Goal: Information Seeking & Learning: Learn about a topic

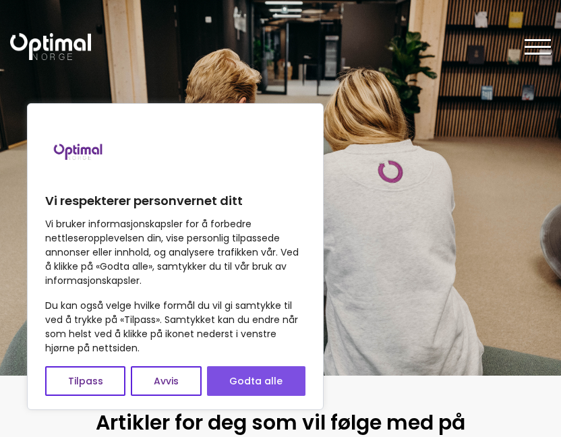
click at [263, 377] on button "Godta alle" at bounding box center [256, 381] width 98 height 30
checkbox input "true"
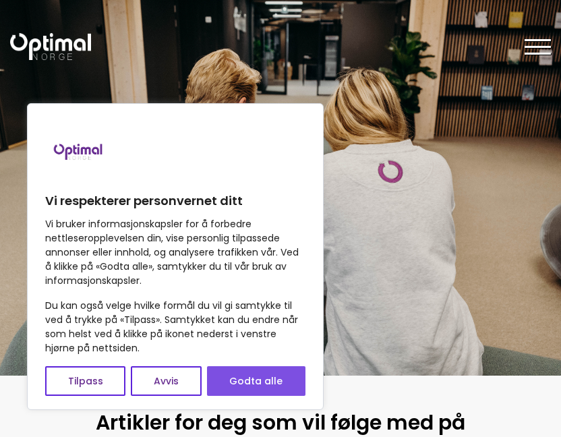
checkbox input "true"
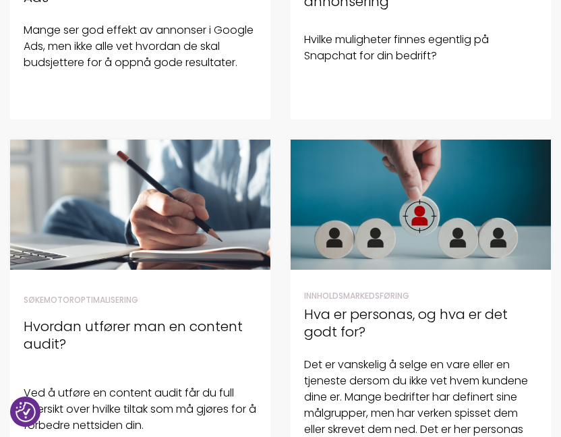
scroll to position [1277, 0]
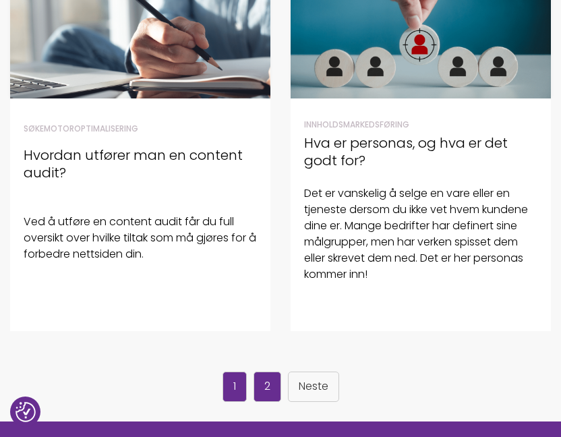
click at [270, 384] on link "2" at bounding box center [268, 387] width 28 height 30
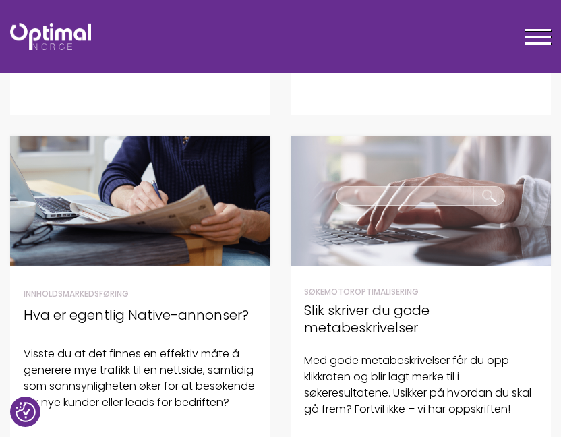
scroll to position [593, 0]
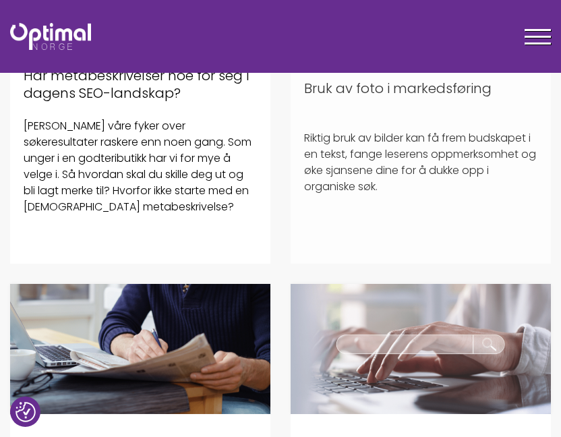
click at [412, 90] on h4 "Bruk av foto i markedsføring" at bounding box center [420, 89] width 233 height 18
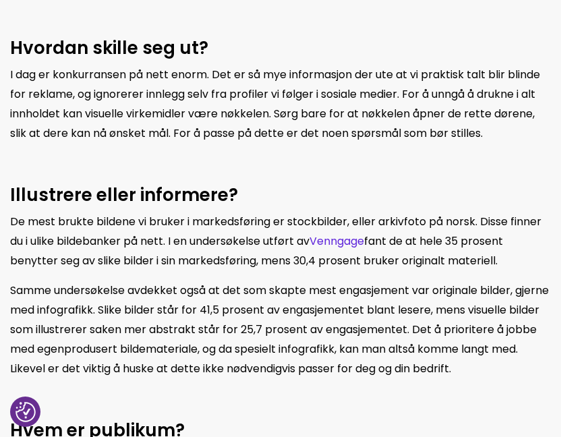
scroll to position [855, 0]
